Goal: Information Seeking & Learning: Learn about a topic

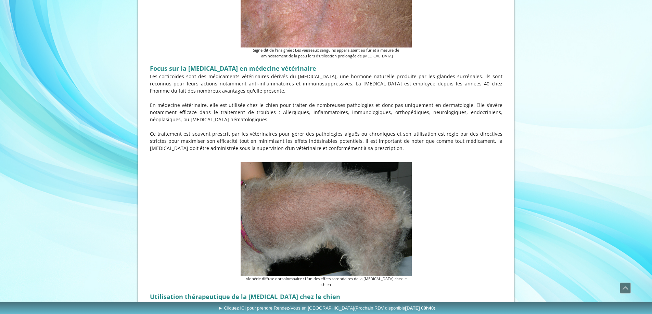
scroll to position [376, 0]
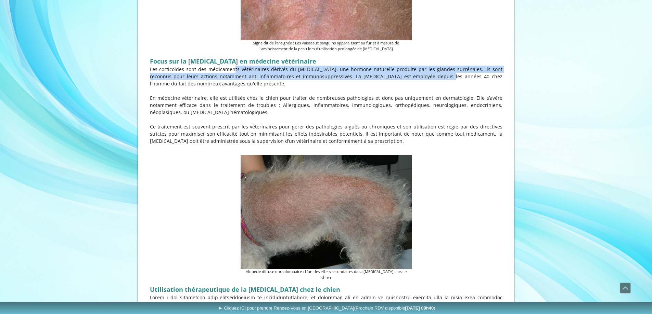
drag, startPoint x: 219, startPoint y: 72, endPoint x: 402, endPoint y: 77, distance: 183.4
click at [402, 77] on p "Les corticoïdes sont des médicaments vétérinaires dérivés du [MEDICAL_DATA], un…" at bounding box center [326, 77] width 352 height 22
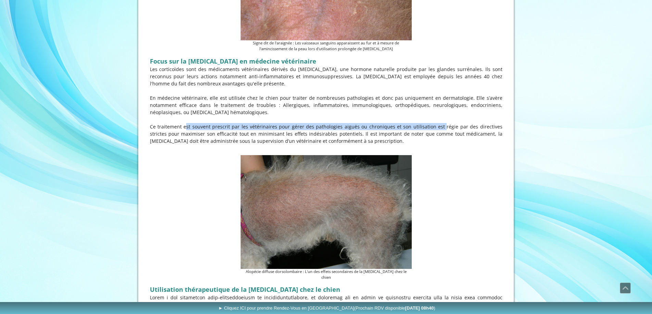
drag, startPoint x: 172, startPoint y: 125, endPoint x: 423, endPoint y: 130, distance: 251.5
click at [423, 130] on p "Ce traitement est souvent prescrit par les vétérinaires pour gérer des patholog…" at bounding box center [326, 134] width 352 height 22
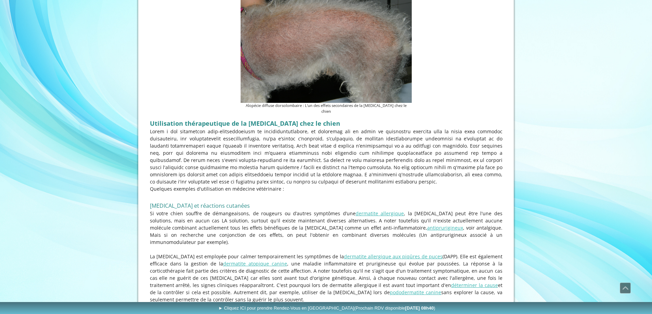
scroll to position [582, 0]
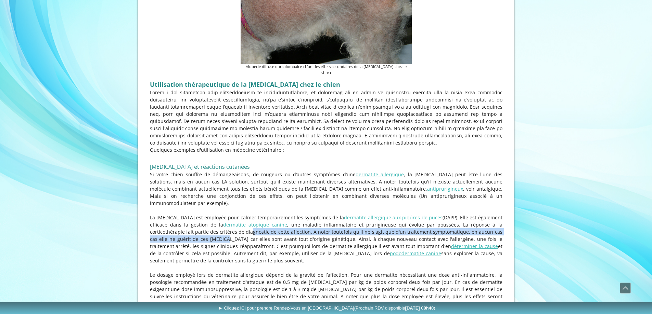
drag, startPoint x: 164, startPoint y: 226, endPoint x: 206, endPoint y: 221, distance: 42.7
click at [206, 221] on p "La [MEDICAL_DATA] est employée pour calmer temporairement les symptômes de la d…" at bounding box center [326, 239] width 352 height 50
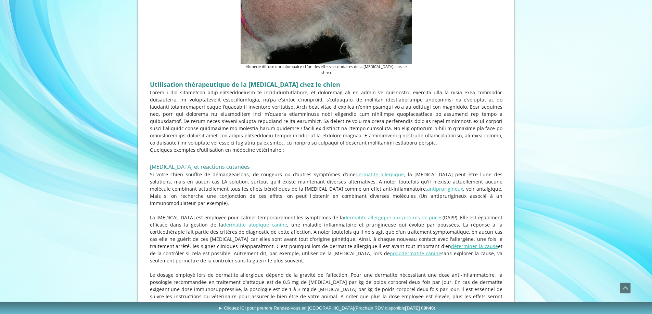
click at [255, 228] on p "La [MEDICAL_DATA] est employée pour calmer temporairement les symptômes de la d…" at bounding box center [326, 239] width 352 height 50
drag, startPoint x: 165, startPoint y: 219, endPoint x: 301, endPoint y: 216, distance: 136.2
click at [301, 216] on p "La [MEDICAL_DATA] est employée pour calmer temporairement les symptômes de la d…" at bounding box center [326, 239] width 352 height 50
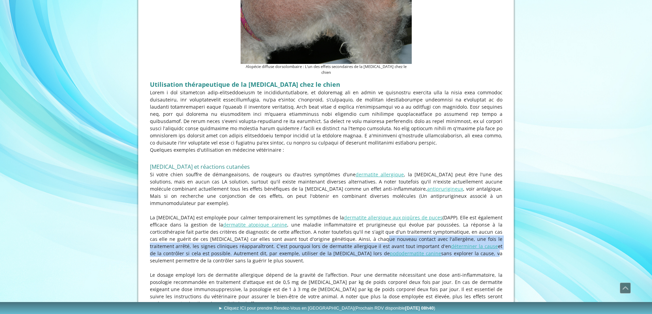
drag, startPoint x: 316, startPoint y: 226, endPoint x: 413, endPoint y: 242, distance: 97.8
click at [413, 242] on p "La [MEDICAL_DATA] est employée pour calmer temporairement les symptômes de la d…" at bounding box center [326, 239] width 352 height 50
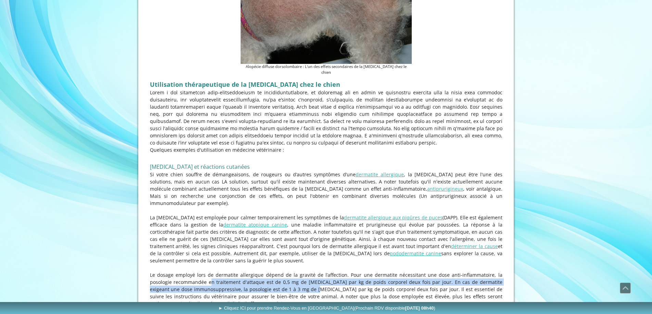
drag, startPoint x: 173, startPoint y: 269, endPoint x: 266, endPoint y: 277, distance: 93.0
click at [266, 277] on p "Le dosage employé lors de dermatite allergique dépend de la gravité de l’affect…" at bounding box center [326, 290] width 352 height 36
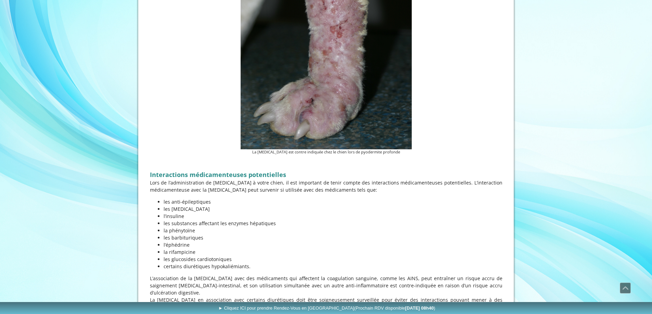
scroll to position [2403, 0]
